Goal: Navigation & Orientation: Find specific page/section

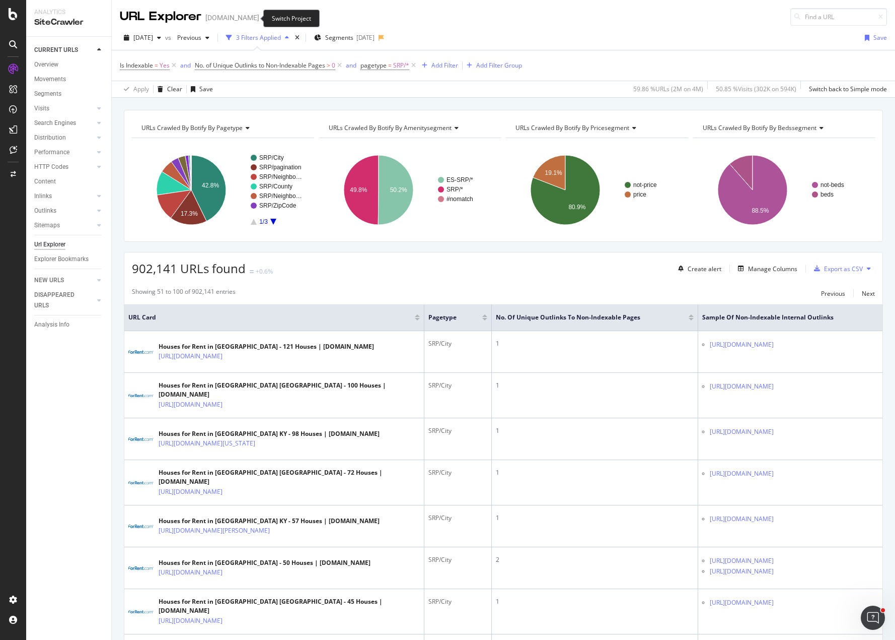
click at [263, 19] on icon "arrow-right-arrow-left" at bounding box center [266, 17] width 6 height 7
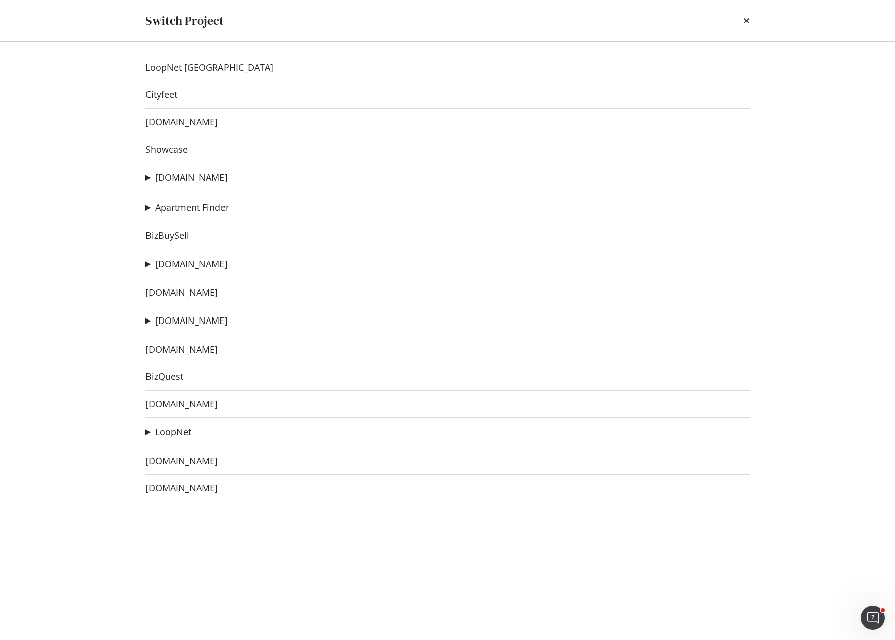
click at [149, 322] on summary "[DOMAIN_NAME]" at bounding box center [187, 320] width 82 height 13
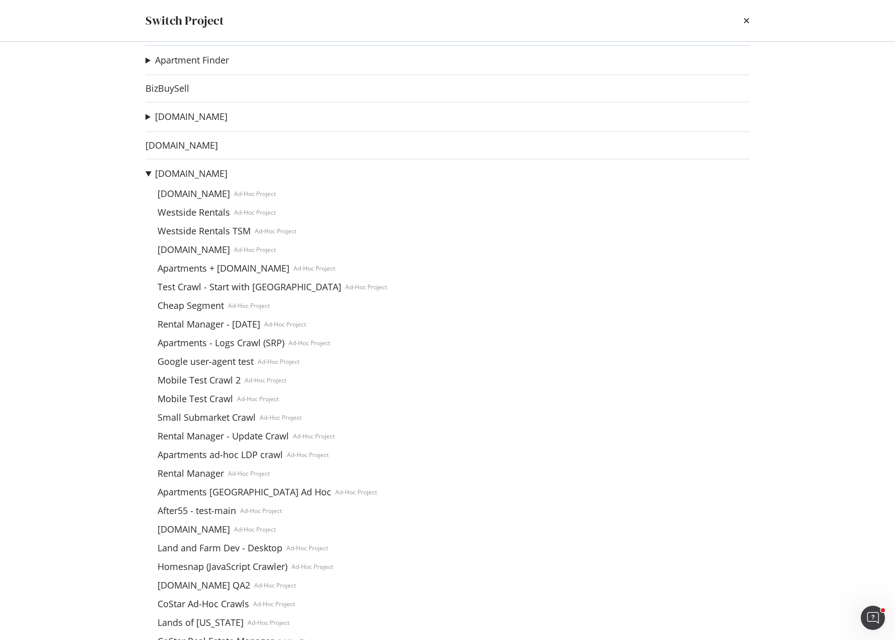
scroll to position [151, 0]
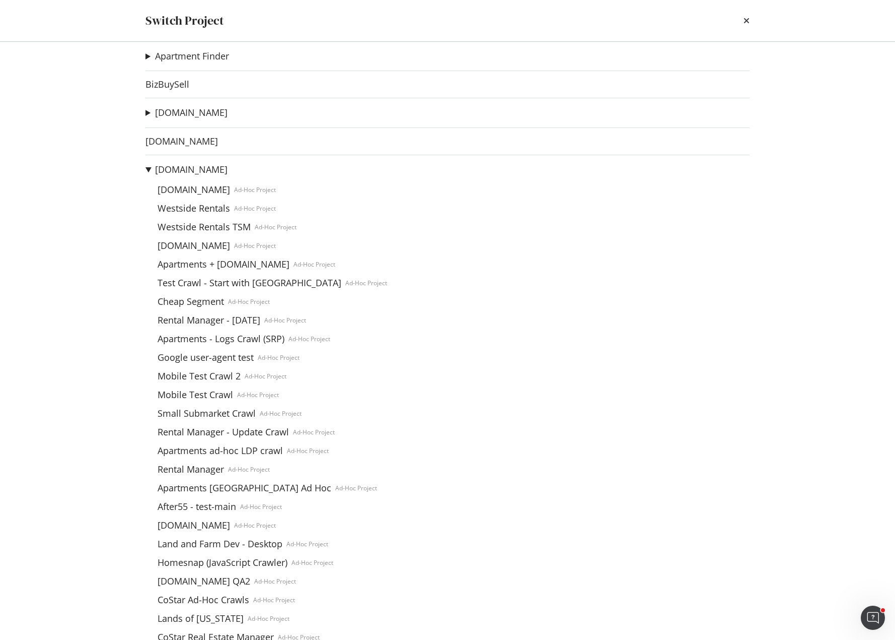
click at [86, 234] on div "Switch Project LoopNet Canada Cityfeet [DOMAIN_NAME] Showcase [DOMAIN_NAME] Apa…" at bounding box center [447, 320] width 895 height 640
click at [201, 209] on link "Westside Rentals" at bounding box center [194, 208] width 81 height 11
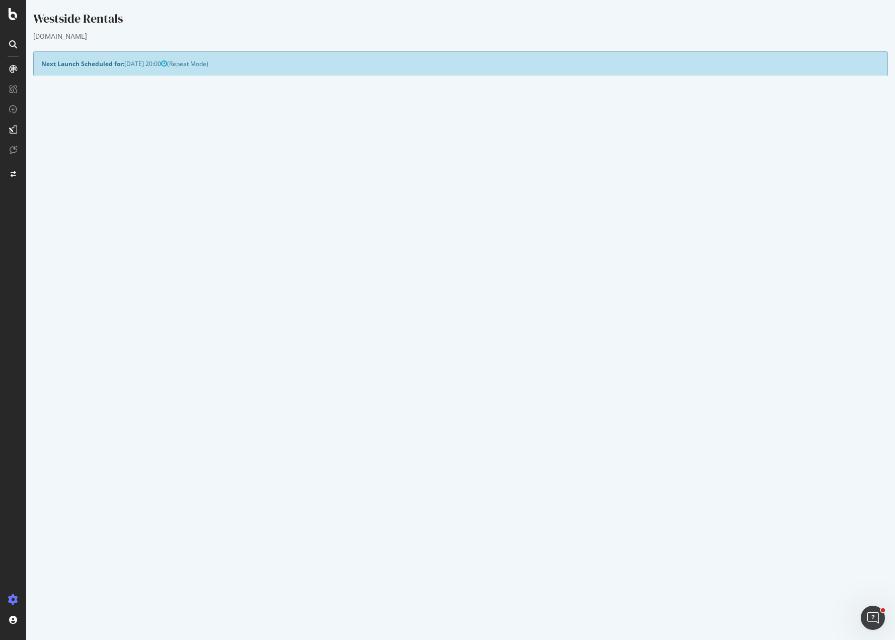
click at [232, 271] on td "HTML Extract Rules" at bounding box center [250, 266] width 419 height 12
click at [479, 26] on div "Westside Rentals" at bounding box center [460, 20] width 855 height 21
drag, startPoint x: 529, startPoint y: 30, endPoint x: 570, endPoint y: 2, distance: 49.2
click at [537, 25] on div "Westside Rentals" at bounding box center [460, 20] width 855 height 21
